Goal: Information Seeking & Learning: Learn about a topic

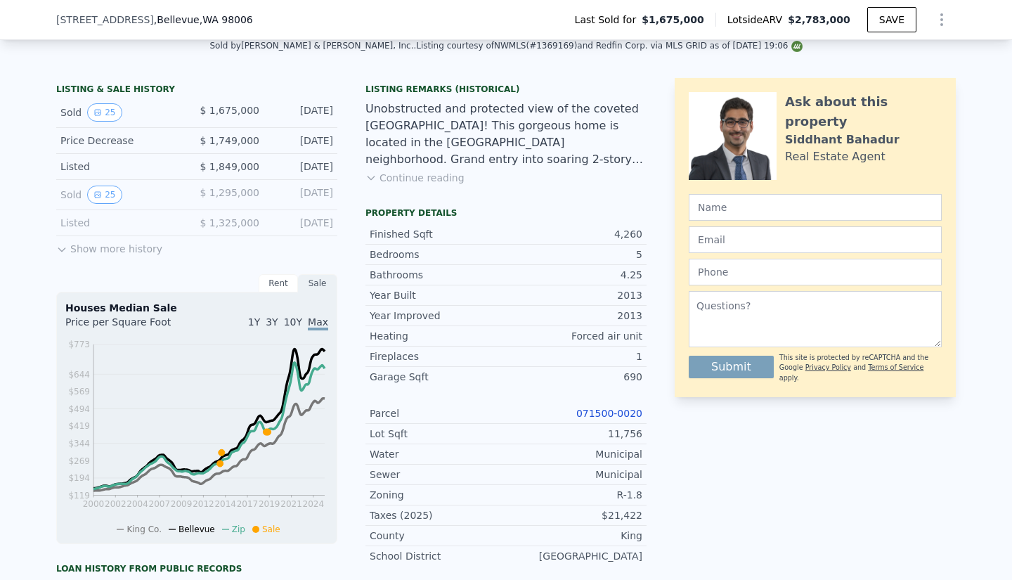
scroll to position [0, 643]
click at [596, 419] on link "071500-0020" at bounding box center [610, 413] width 66 height 11
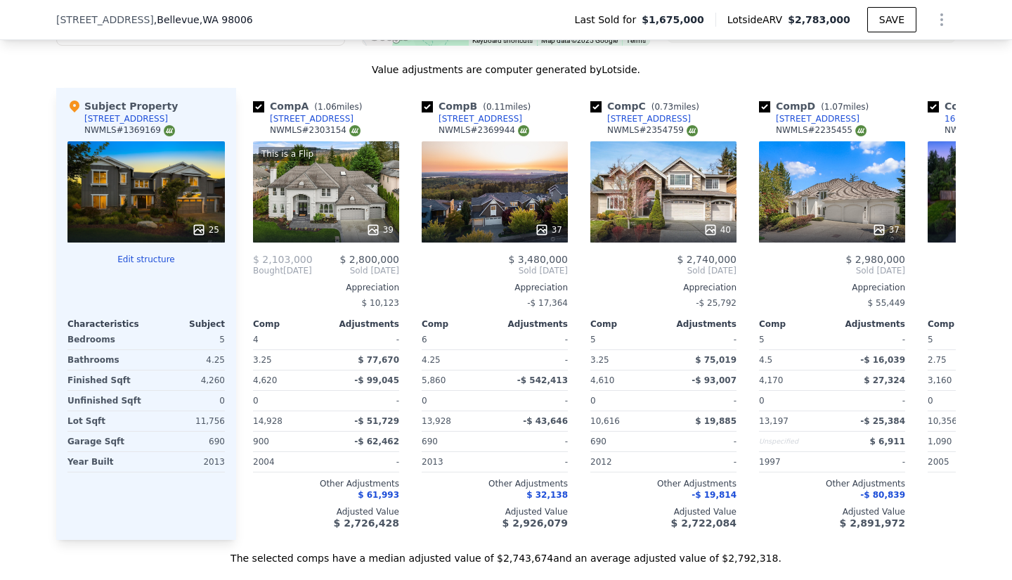
scroll to position [1523, 0]
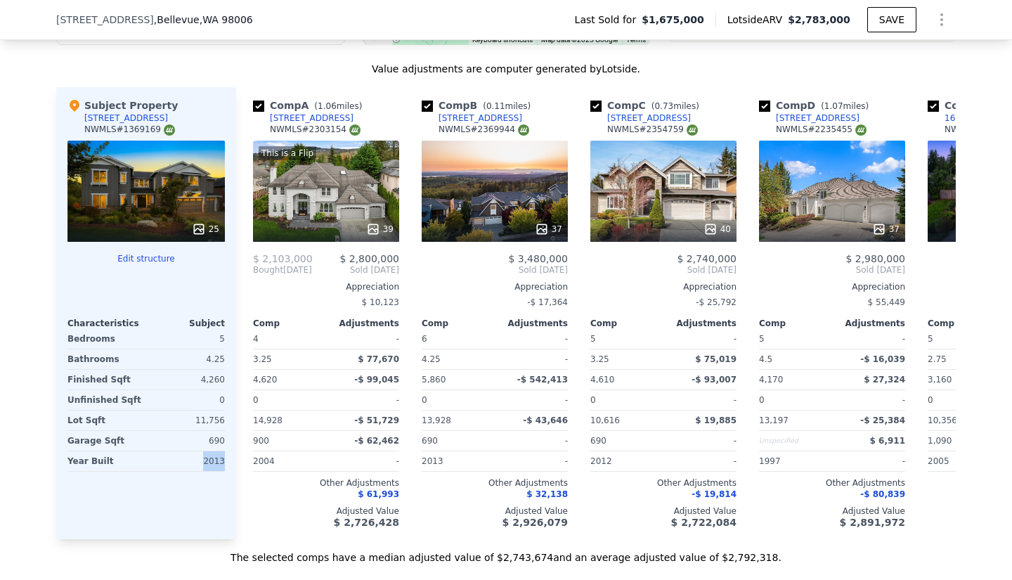
drag, startPoint x: 218, startPoint y: 473, endPoint x: 203, endPoint y: 472, distance: 14.8
click at [203, 471] on div "2013" at bounding box center [187, 461] width 76 height 20
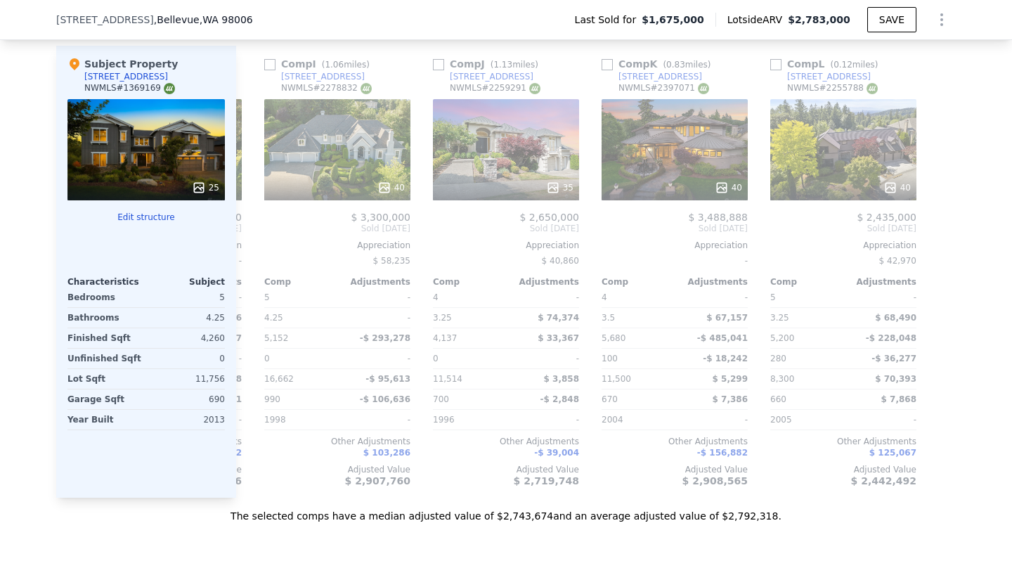
scroll to position [1565, 0]
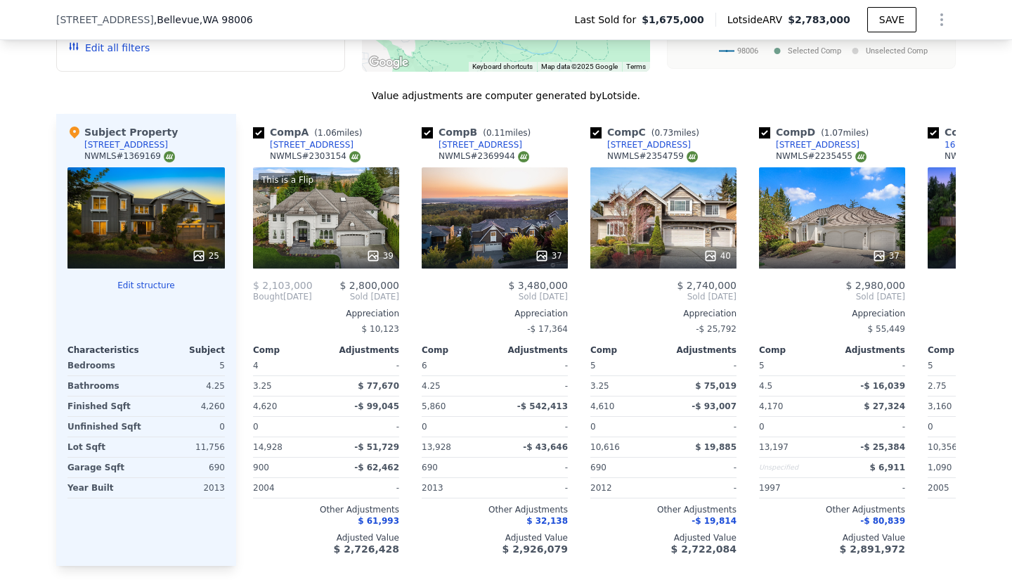
scroll to position [0, 165]
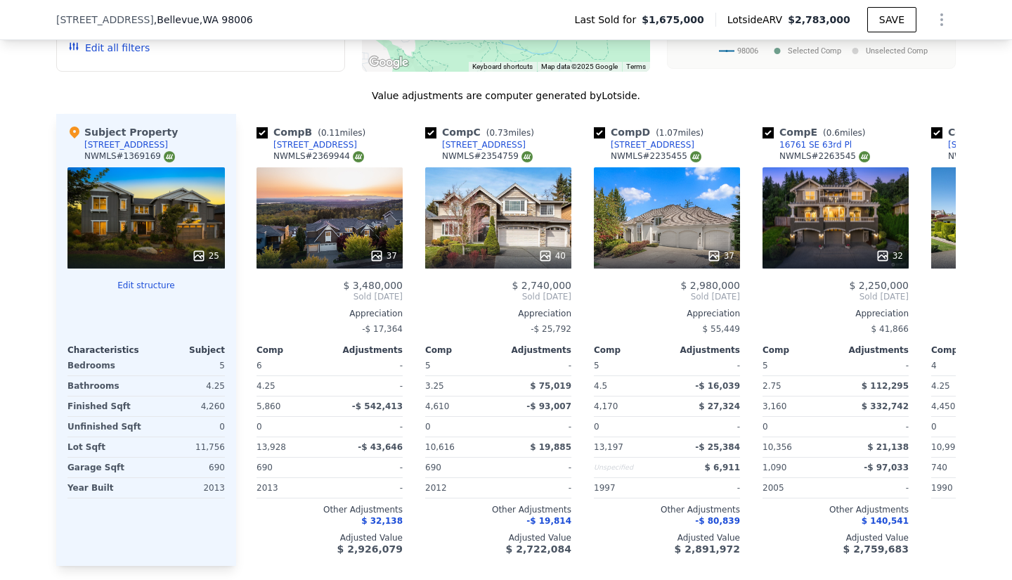
click at [349, 209] on div "37" at bounding box center [330, 217] width 146 height 101
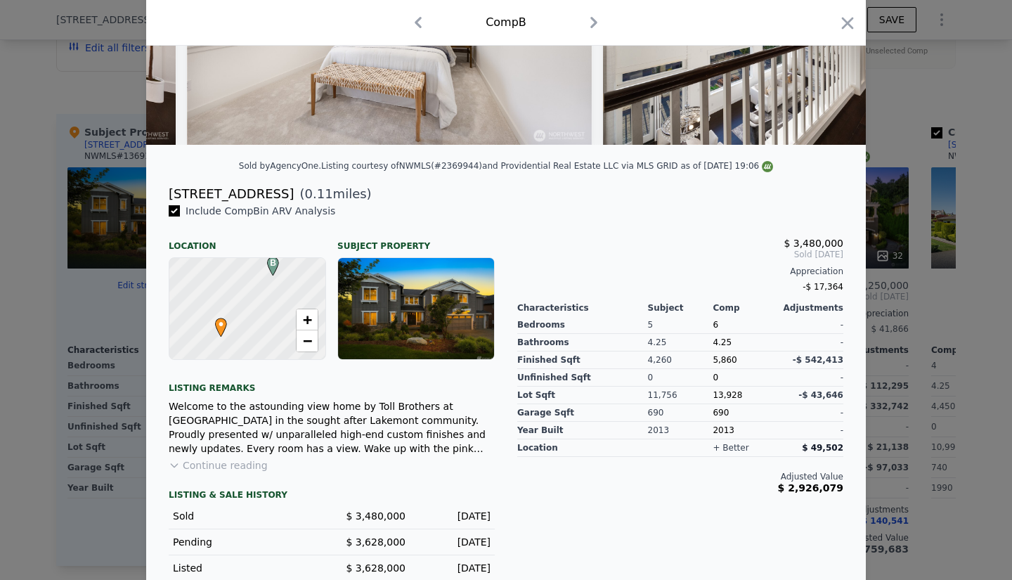
scroll to position [260, 0]
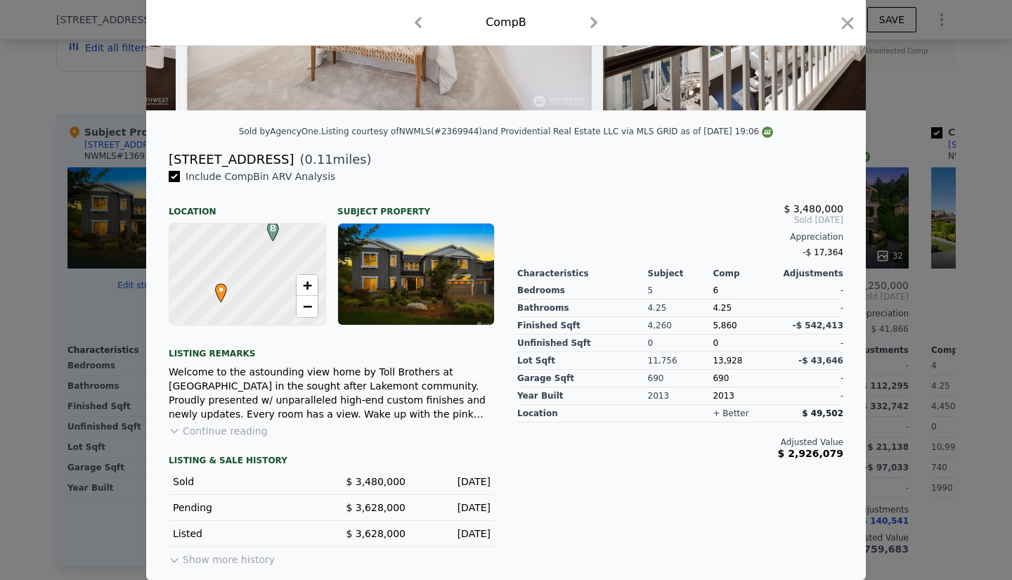
click at [375, 536] on span "$ 3,628,000" at bounding box center [376, 533] width 60 height 11
drag, startPoint x: 638, startPoint y: 326, endPoint x: 673, endPoint y: 321, distance: 34.9
click at [673, 321] on div "Bedrooms Bathrooms Finished Sqft Unfinished Sqft Lot Sqft Garage Sqft Year Buil…" at bounding box center [680, 342] width 326 height 126
click at [673, 321] on div "4,260" at bounding box center [680, 326] width 65 height 18
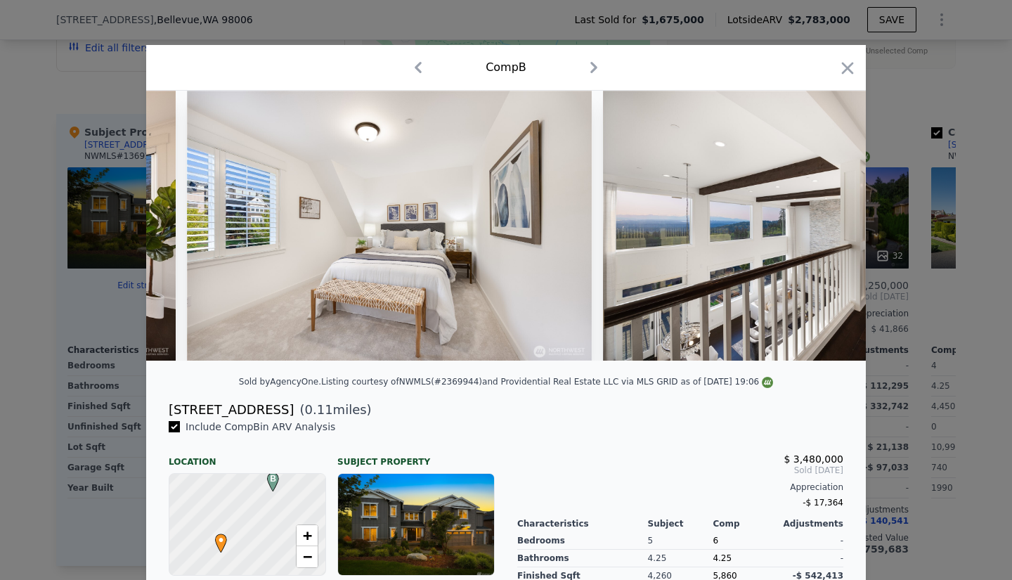
click at [844, 71] on icon "button" at bounding box center [848, 68] width 20 height 20
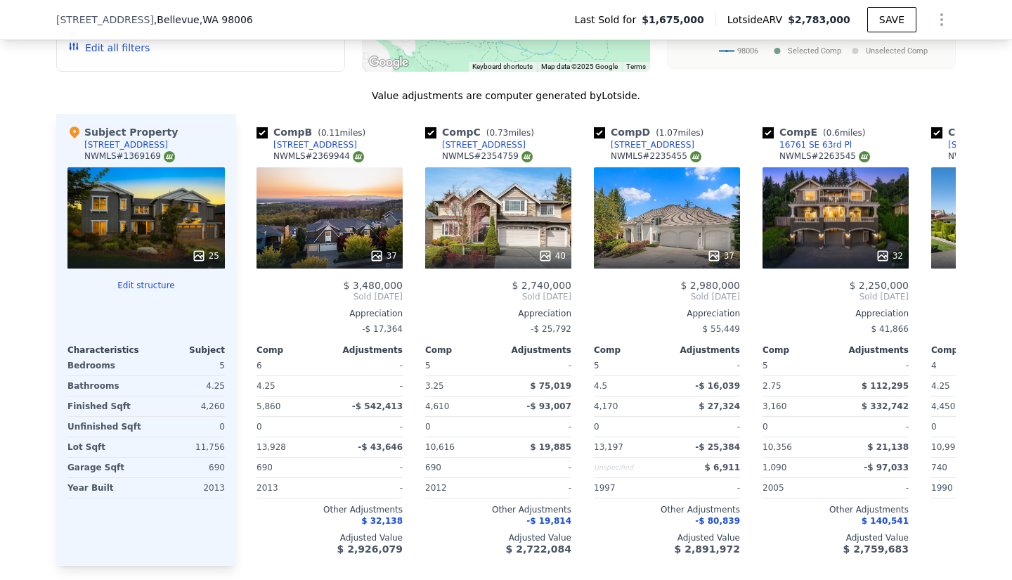
click at [547, 176] on div "40" at bounding box center [498, 217] width 146 height 101
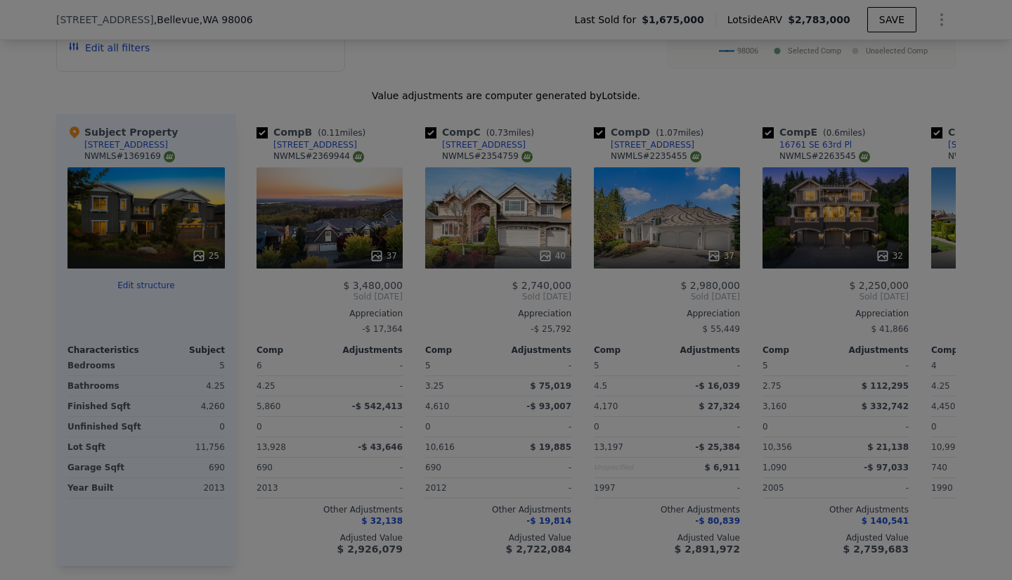
click at [547, 176] on div at bounding box center [507, 233] width 684 height 257
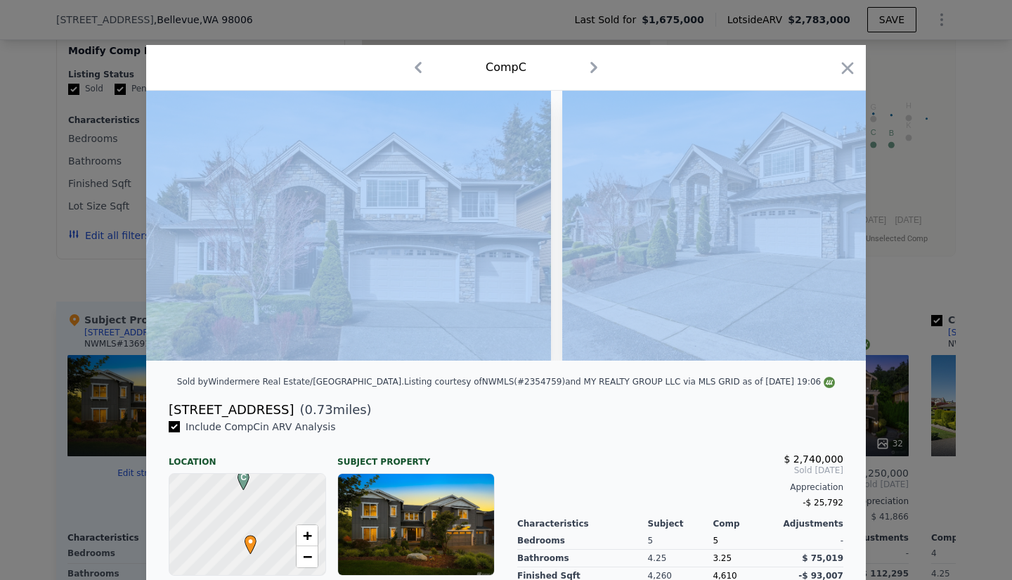
scroll to position [0, 155]
click at [843, 65] on icon "button" at bounding box center [848, 68] width 20 height 20
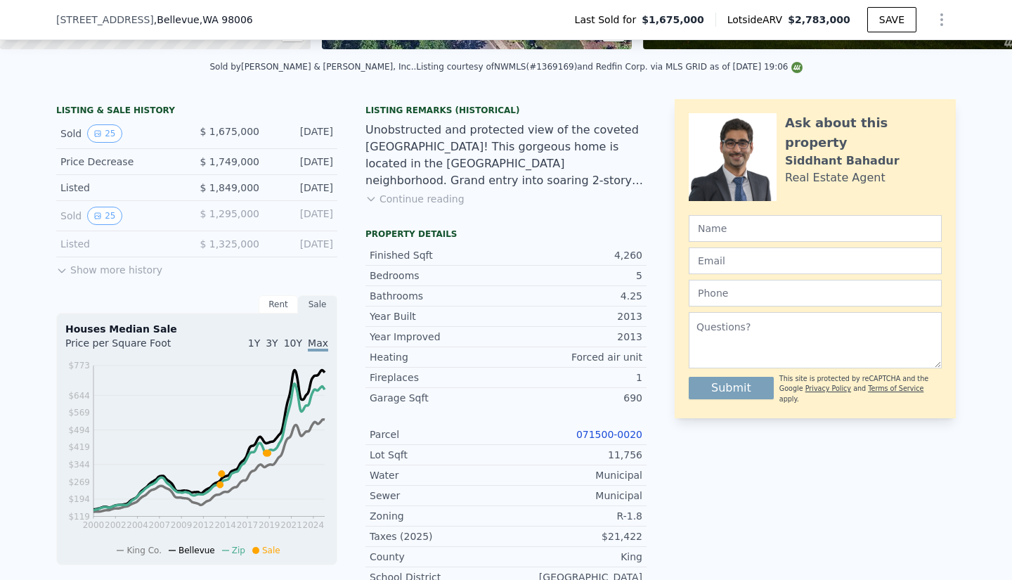
scroll to position [103, 0]
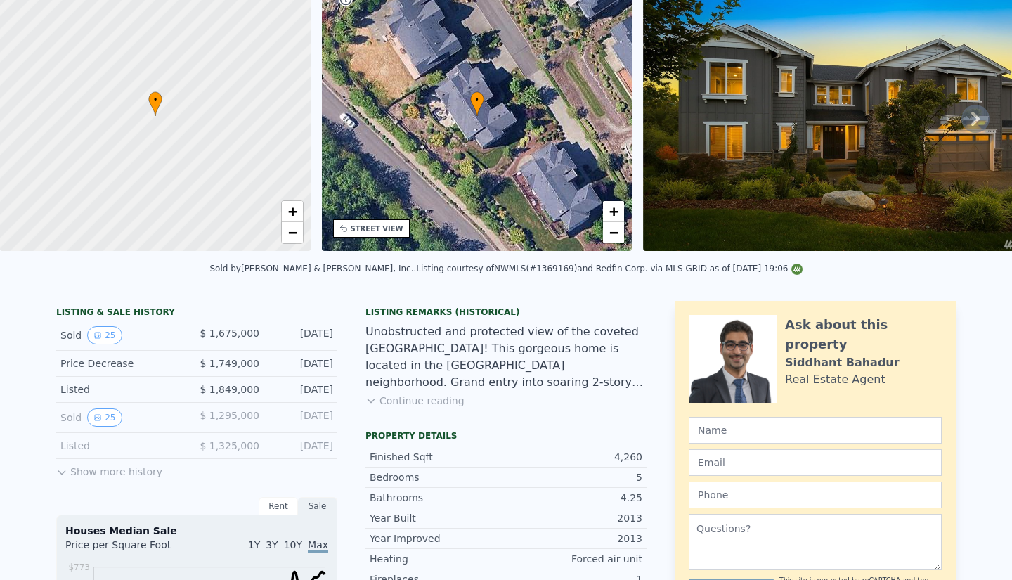
drag, startPoint x: 815, startPoint y: 59, endPoint x: 944, endPoint y: 45, distance: 129.4
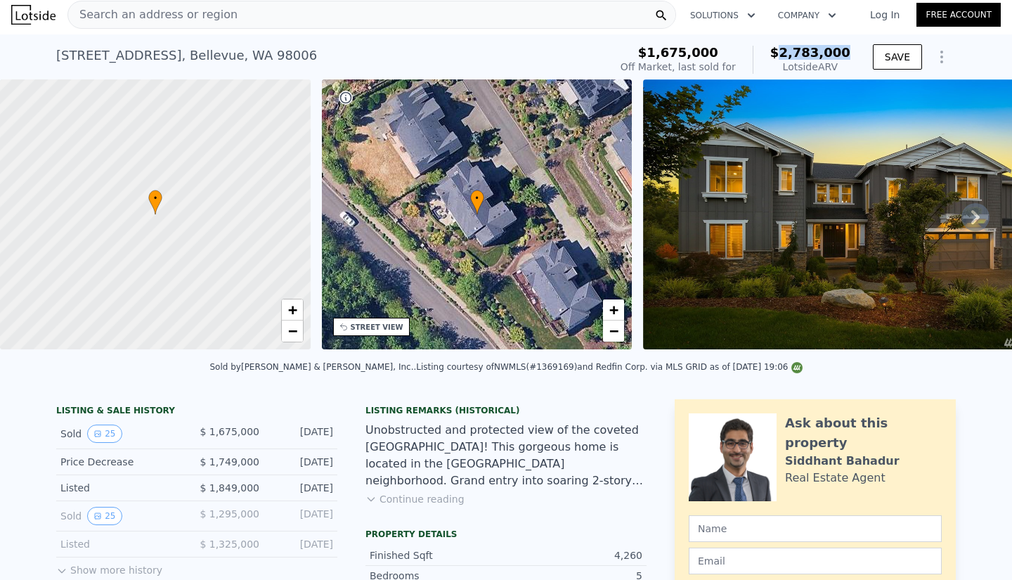
click at [941, 57] on icon "Show Options" at bounding box center [941, 56] width 1 height 11
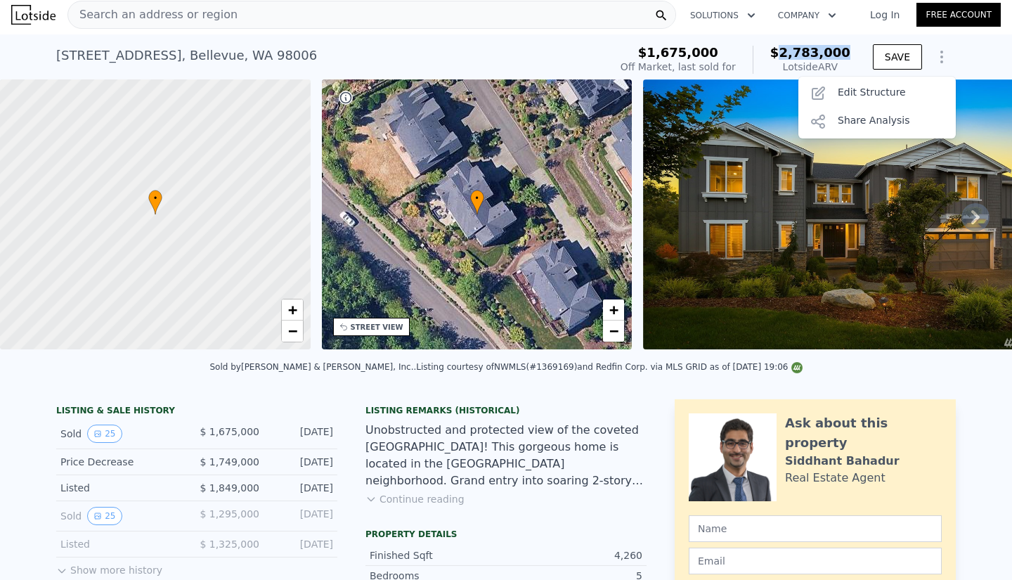
click at [873, 88] on div "Edit Structure" at bounding box center [877, 93] width 157 height 28
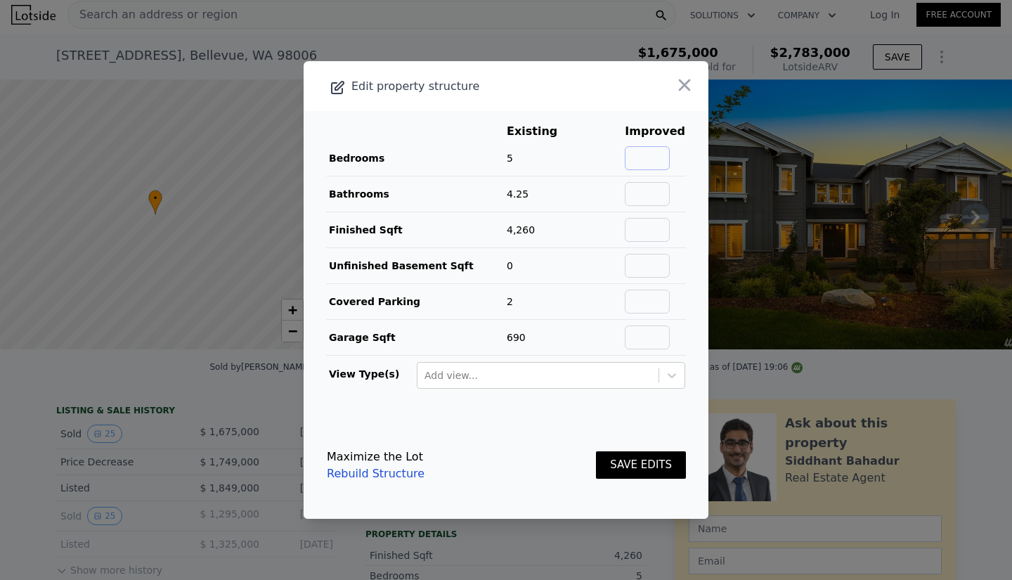
click at [648, 156] on input "text" at bounding box center [647, 158] width 45 height 24
type input "6"
click at [645, 188] on input "text" at bounding box center [647, 194] width 45 height 24
type input "5"
click at [617, 463] on button "SAVE EDITS" at bounding box center [641, 464] width 90 height 27
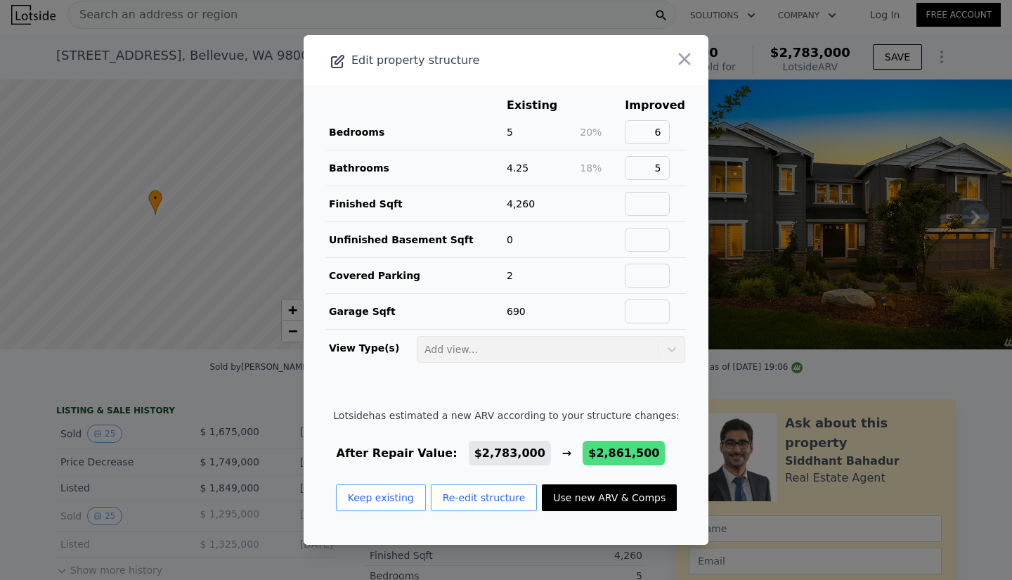
click at [675, 59] on icon "button" at bounding box center [685, 59] width 20 height 20
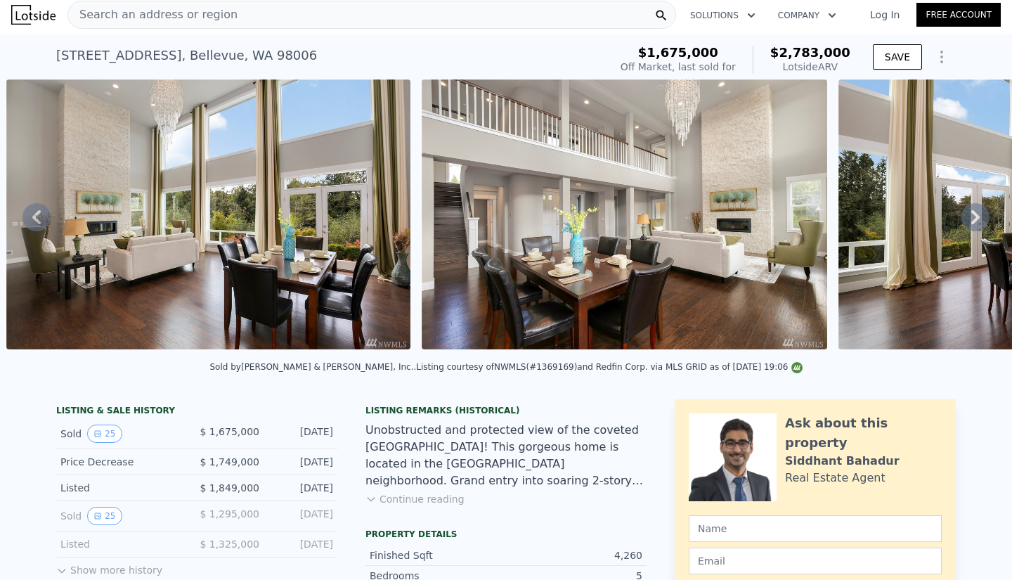
scroll to position [0, 0]
